Goal: Manage account settings

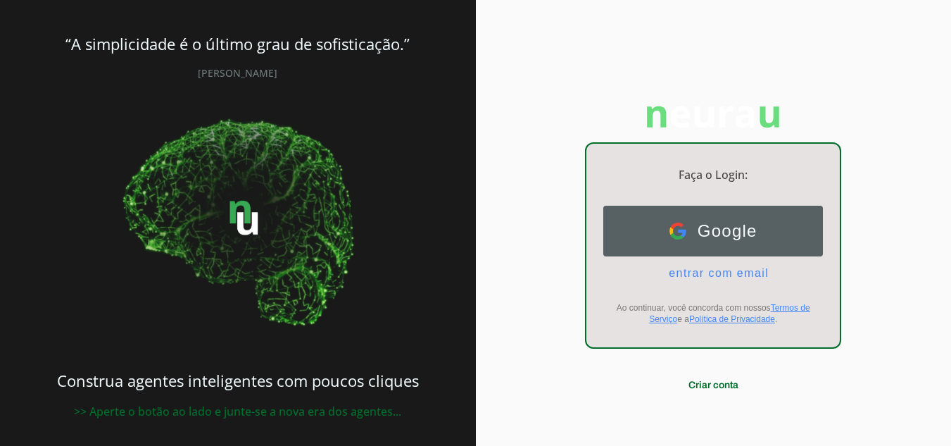
click at [693, 230] on span "Google" at bounding box center [721, 231] width 71 height 20
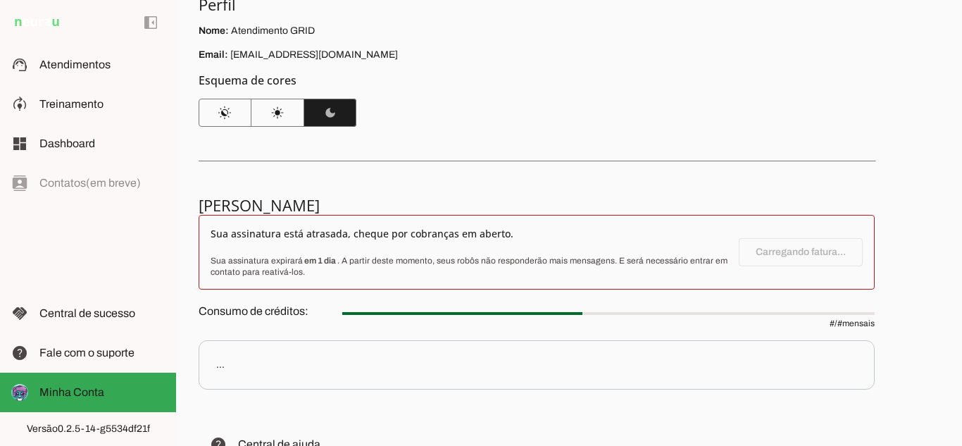
scroll to position [141, 0]
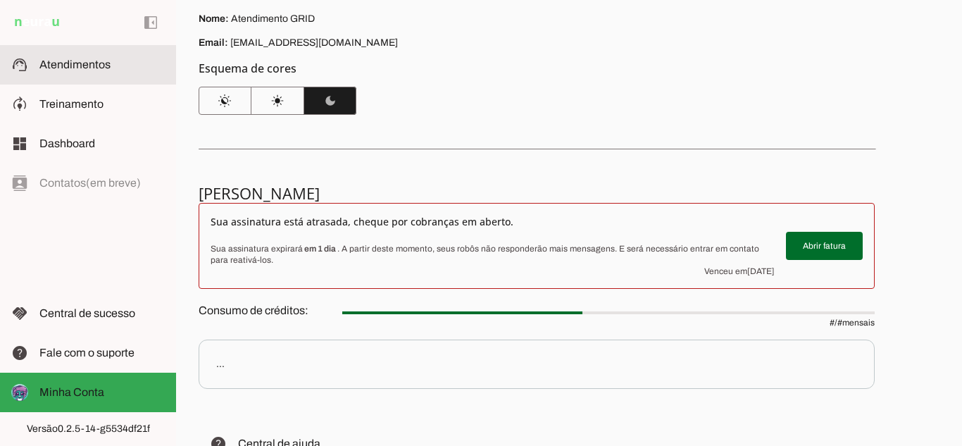
click at [117, 61] on slot at bounding box center [101, 64] width 125 height 17
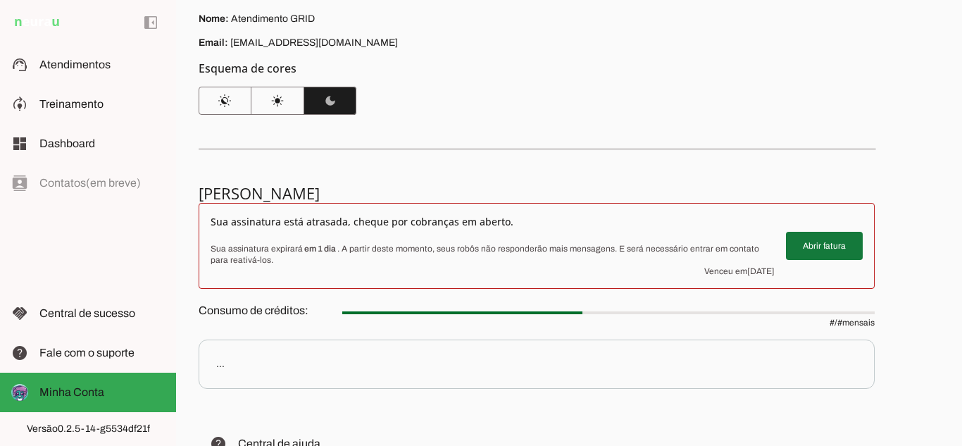
click at [828, 247] on span at bounding box center [824, 246] width 77 height 34
